Goal: Task Accomplishment & Management: Manage account settings

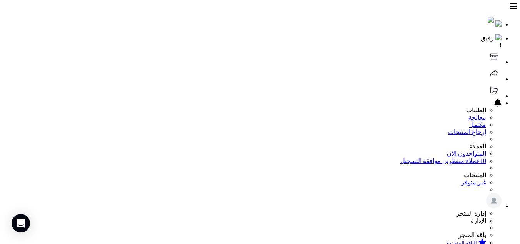
scroll to position [108, 0]
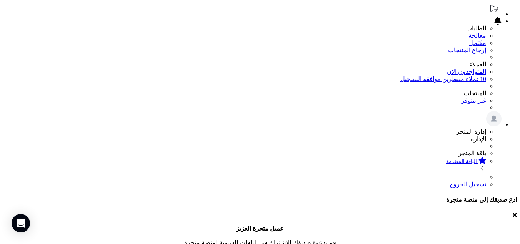
scroll to position [231, 0]
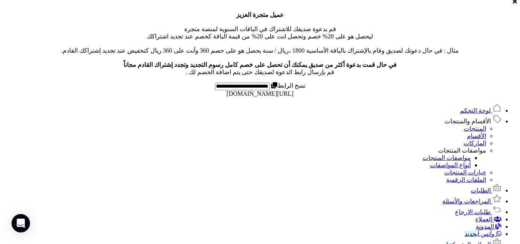
scroll to position [373, 0]
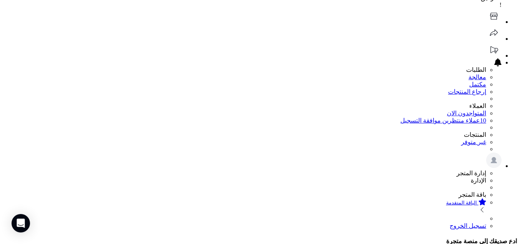
scroll to position [100, 0]
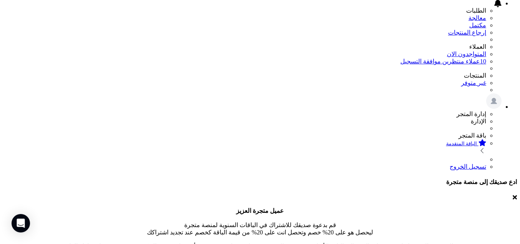
select select "*"
